Goal: Information Seeking & Learning: Learn about a topic

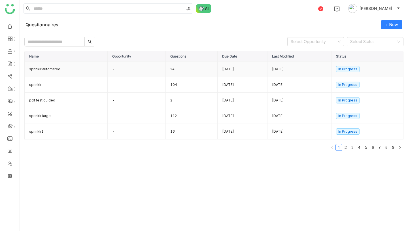
click at [82, 69] on td "sprinklr automated" at bounding box center [66, 69] width 83 height 16
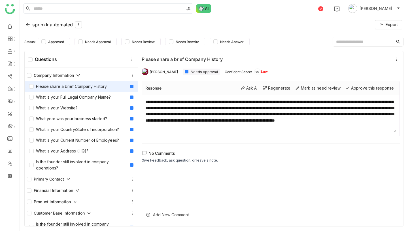
click at [54, 20] on div "sprinklr automated Export" at bounding box center [214, 24] width 388 height 15
click at [54, 23] on div "sprinklr automated" at bounding box center [53, 24] width 56 height 7
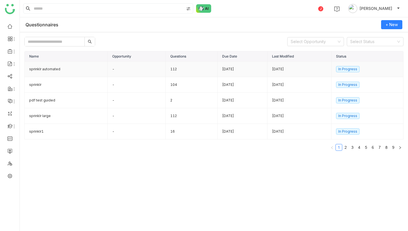
click at [184, 69] on td "112" at bounding box center [192, 69] width 52 height 16
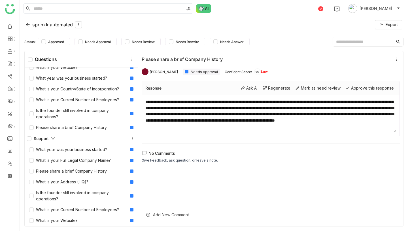
scroll to position [1341, 0]
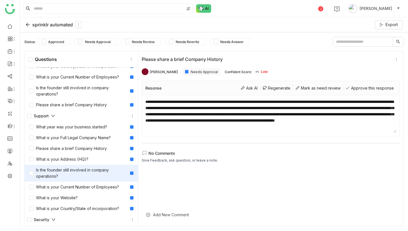
click at [88, 176] on div "Is the founder still involved in company operations?" at bounding box center [78, 173] width 99 height 12
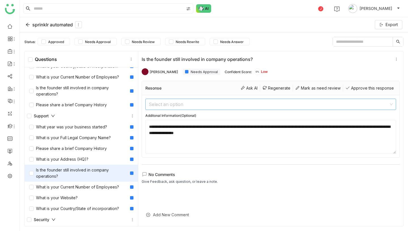
click at [196, 101] on input at bounding box center [269, 104] width 240 height 11
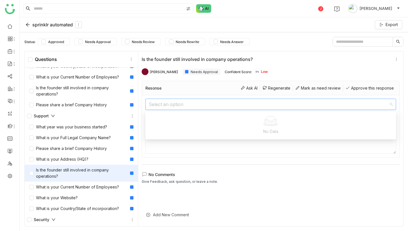
click at [196, 101] on input at bounding box center [269, 104] width 240 height 11
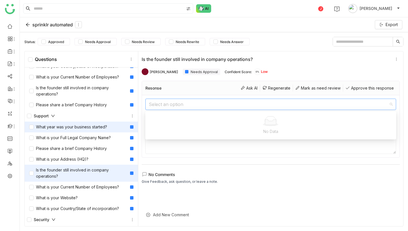
click at [90, 129] on div "What year was your business started?" at bounding box center [68, 127] width 78 height 6
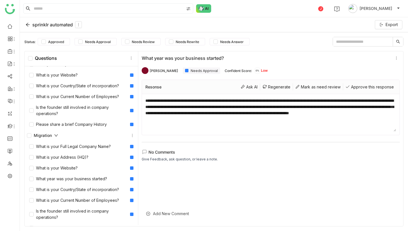
scroll to position [1209, 0]
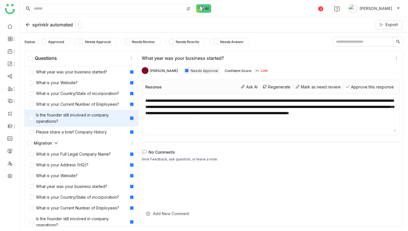
click at [86, 117] on div "Is the founder still involved in company operations?" at bounding box center [78, 118] width 99 height 12
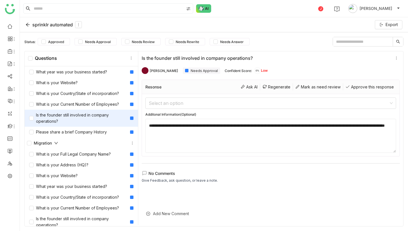
scroll to position [1207, 0]
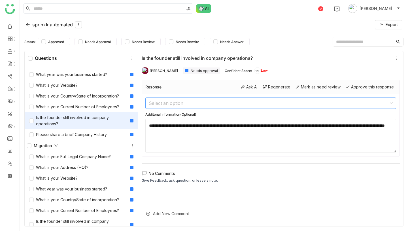
click at [171, 102] on input at bounding box center [269, 103] width 240 height 11
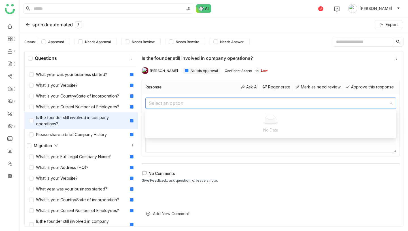
click at [171, 102] on input at bounding box center [269, 103] width 240 height 11
click at [76, 112] on div "Is the founder still involved in company operations?" at bounding box center [81, 120] width 113 height 17
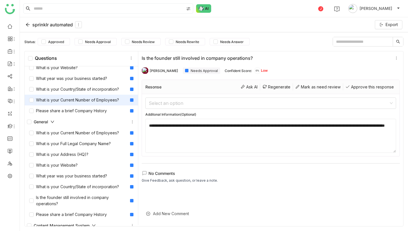
scroll to position [0, 0]
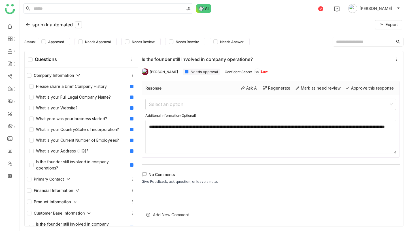
click at [56, 78] on div "Company Information" at bounding box center [53, 75] width 53 height 6
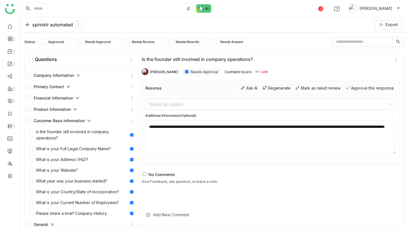
click at [57, 119] on div "Customer Base Information" at bounding box center [59, 121] width 64 height 6
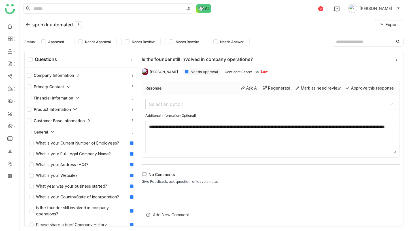
click at [54, 132] on icon at bounding box center [52, 132] width 4 height 4
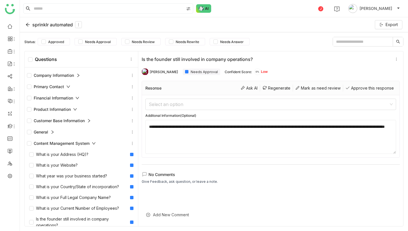
click at [54, 143] on div "Content Management System" at bounding box center [61, 143] width 69 height 6
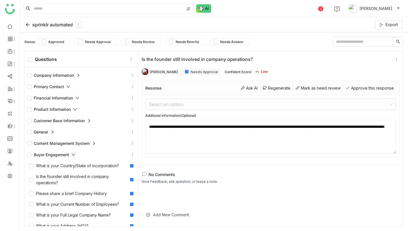
click at [54, 152] on div "Buyer Engagement" at bounding box center [51, 155] width 48 height 6
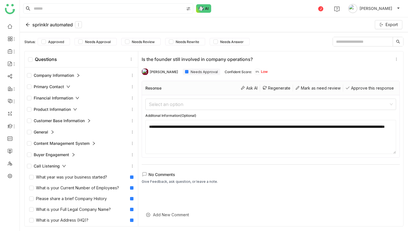
click at [55, 165] on div "Call Listening" at bounding box center [46, 166] width 39 height 6
click at [56, 177] on div "Call Coaching" at bounding box center [46, 177] width 39 height 6
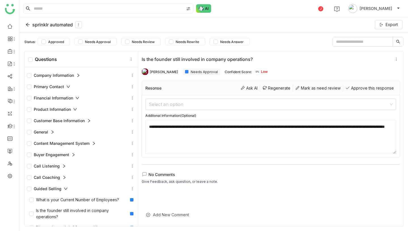
click at [57, 189] on div "Guided Selling" at bounding box center [47, 189] width 41 height 6
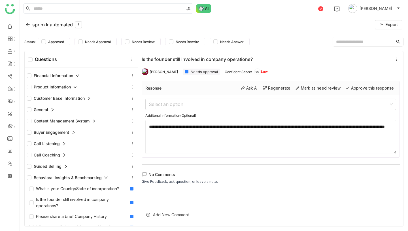
click at [59, 178] on div "Behavioral Insights & Benchmarking" at bounding box center [67, 178] width 81 height 6
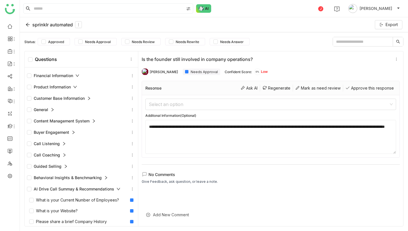
click at [58, 185] on div "AI Drive Call Summay & Recommendations" at bounding box center [81, 188] width 113 height 11
click at [59, 202] on div "Advanced Reporting" at bounding box center [53, 200] width 52 height 6
click at [59, 208] on div "Implementation" at bounding box center [81, 211] width 113 height 11
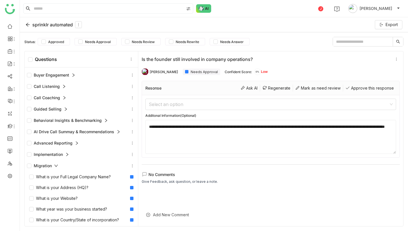
scroll to position [84, 0]
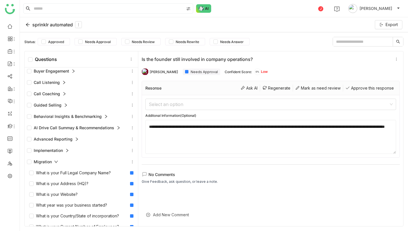
click at [52, 162] on div "Migration" at bounding box center [42, 162] width 31 height 6
click at [52, 173] on icon at bounding box center [52, 173] width 3 height 2
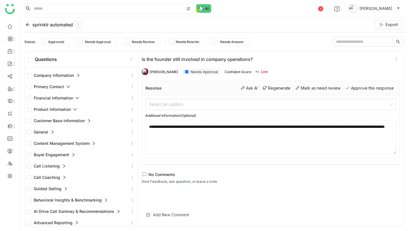
scroll to position [48, 0]
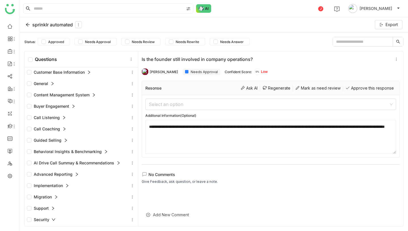
click at [39, 24] on div "sprinklr automated" at bounding box center [53, 24] width 56 height 7
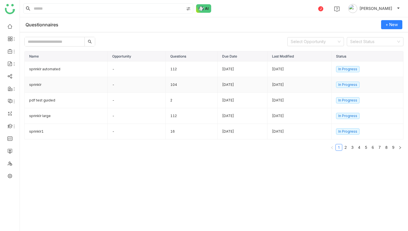
click at [175, 85] on td "104" at bounding box center [192, 85] width 52 height 16
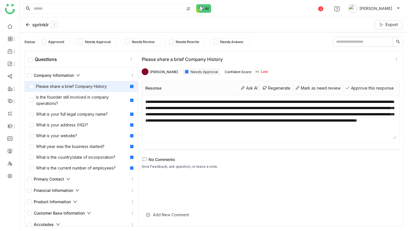
click at [70, 76] on div "Company Information" at bounding box center [53, 75] width 53 height 6
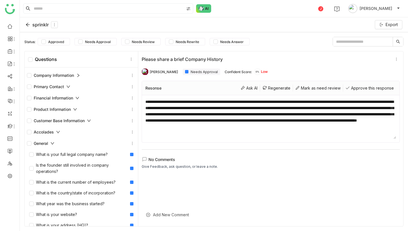
click at [66, 73] on div "Company Information" at bounding box center [53, 75] width 53 height 6
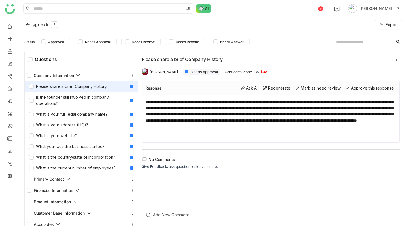
click at [66, 73] on div "Company Information" at bounding box center [53, 75] width 53 height 6
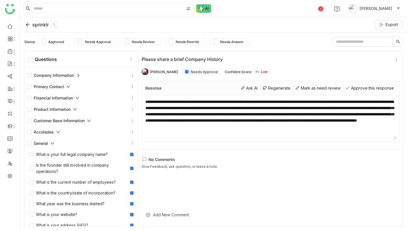
click at [43, 25] on div "sprinklr" at bounding box center [41, 24] width 32 height 7
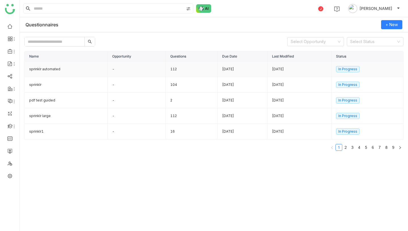
click at [170, 71] on td "112" at bounding box center [192, 69] width 52 height 16
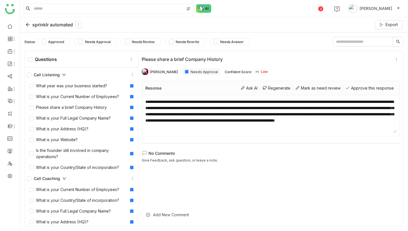
scroll to position [547, 0]
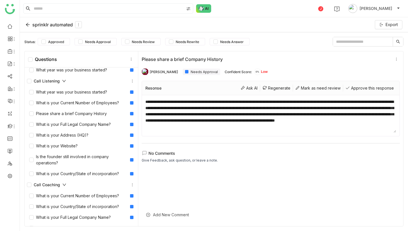
click at [65, 81] on icon at bounding box center [64, 81] width 4 height 4
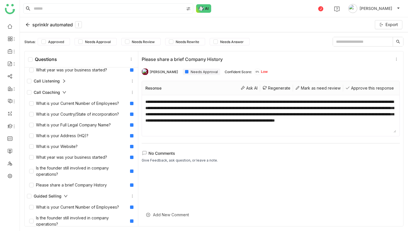
click at [64, 92] on icon at bounding box center [64, 92] width 4 height 4
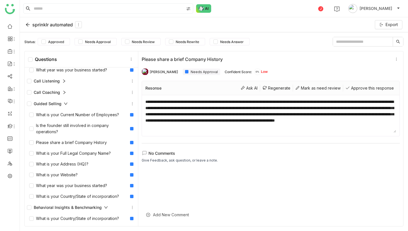
click at [44, 24] on div "sprinklr automated" at bounding box center [53, 24] width 56 height 7
